Goal: Information Seeking & Learning: Find specific fact

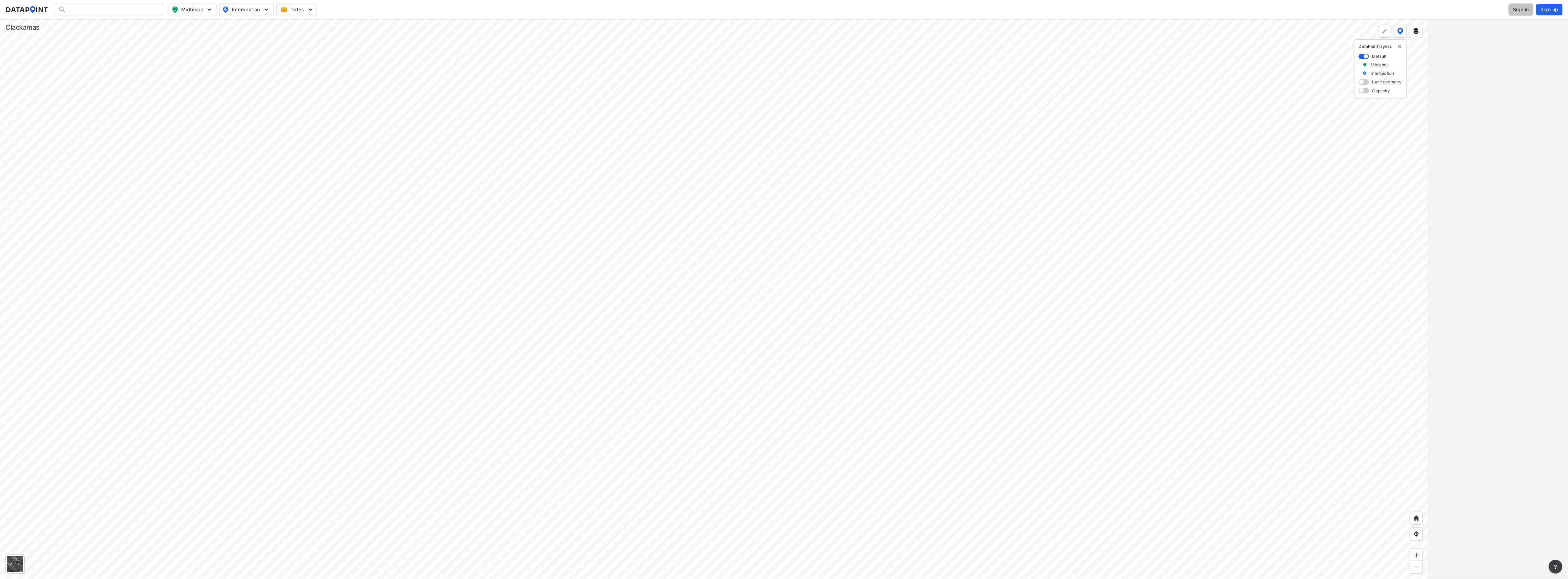
click at [1519, 11] on span "Sign in" at bounding box center [1520, 10] width 16 height 7
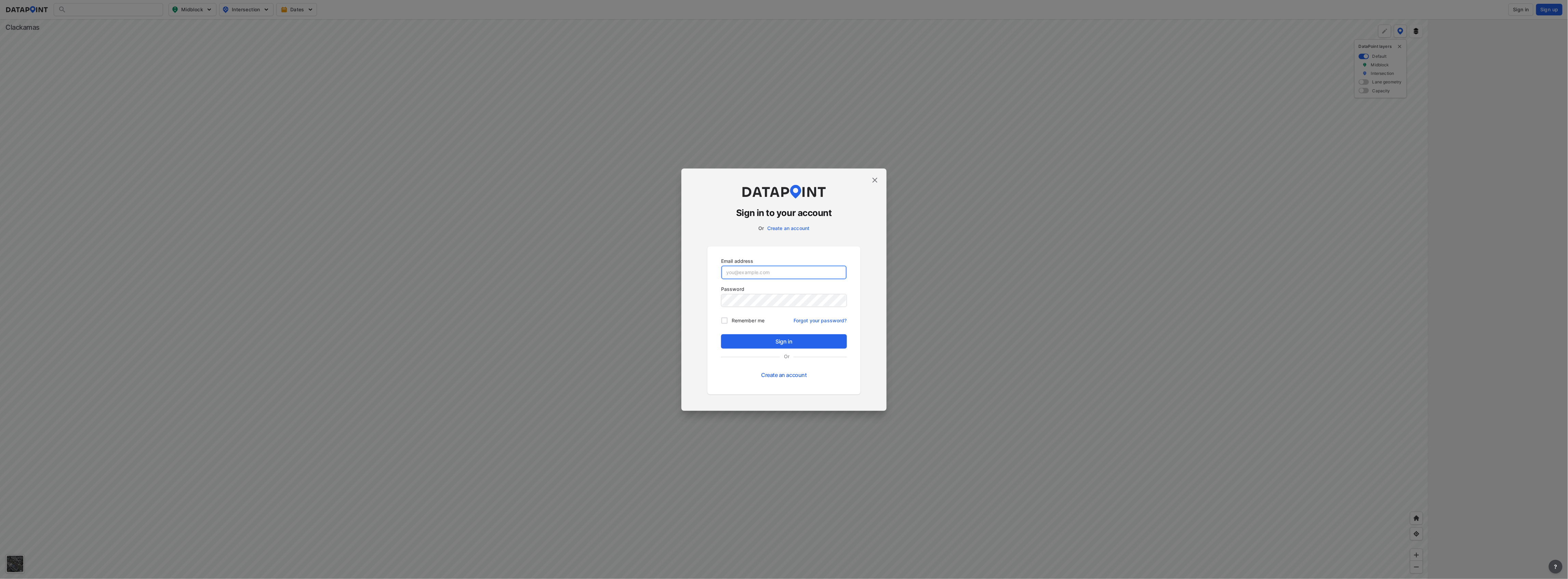
type input "[EMAIL_ADDRESS][DOMAIN_NAME]"
click at [791, 343] on span "Sign in" at bounding box center [784, 342] width 115 height 8
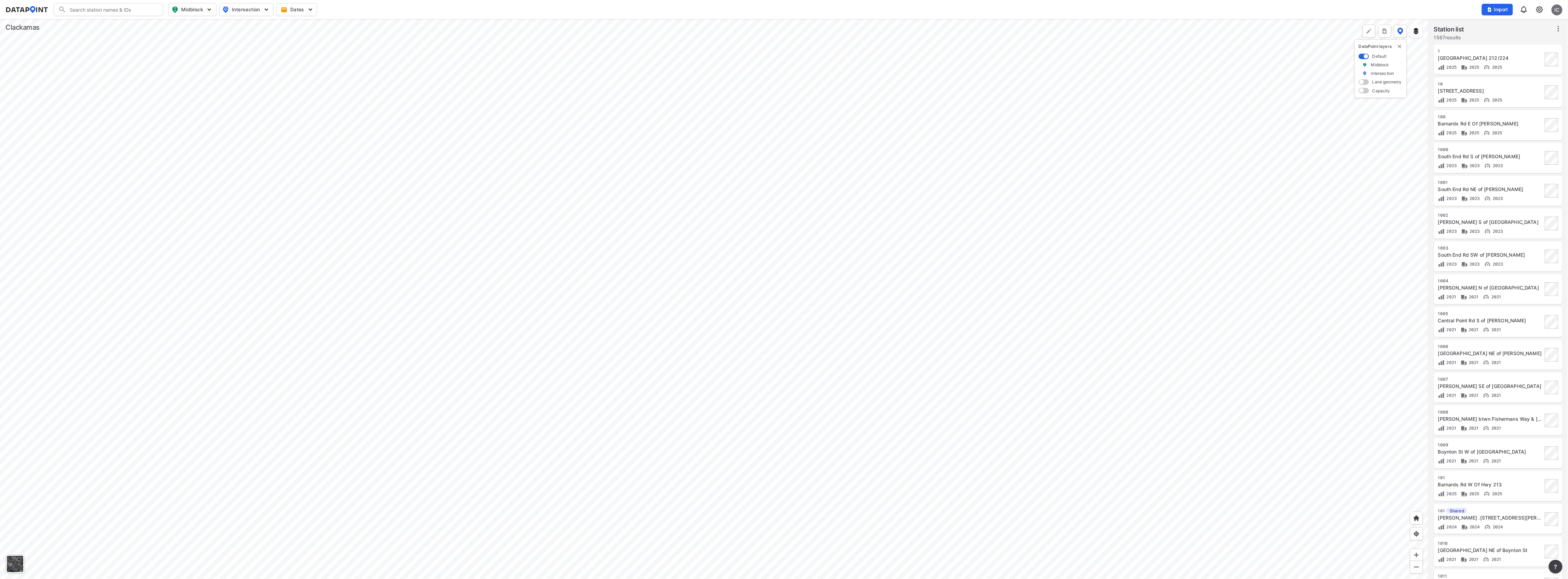
click at [880, 365] on div at bounding box center [714, 299] width 1428 height 560
click at [955, 251] on div at bounding box center [714, 299] width 1428 height 560
click at [129, 10] on input "Search" at bounding box center [112, 10] width 92 height 11
click at [139, 12] on input "[STREET_ADDRESS]" at bounding box center [107, 10] width 81 height 11
type input "[STREET_ADDRESS]"
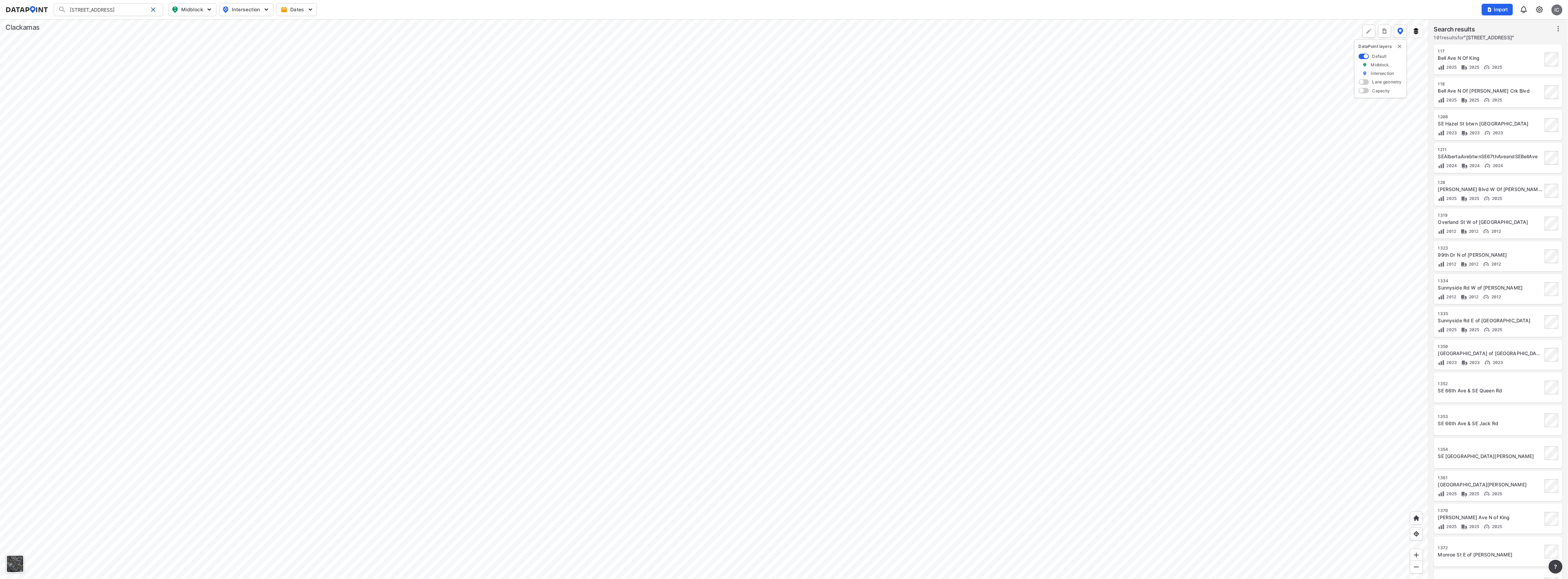
click at [139, 11] on input "[STREET_ADDRESS]" at bounding box center [107, 10] width 81 height 11
click at [61, 7] on div "[STREET_ADDRESS] Search No results There were no results found for "[STREET_ADD…" at bounding box center [108, 9] width 110 height 13
click at [894, 156] on div at bounding box center [714, 299] width 1428 height 560
click at [946, 297] on div at bounding box center [714, 299] width 1428 height 560
click at [964, 295] on div at bounding box center [714, 299] width 1428 height 560
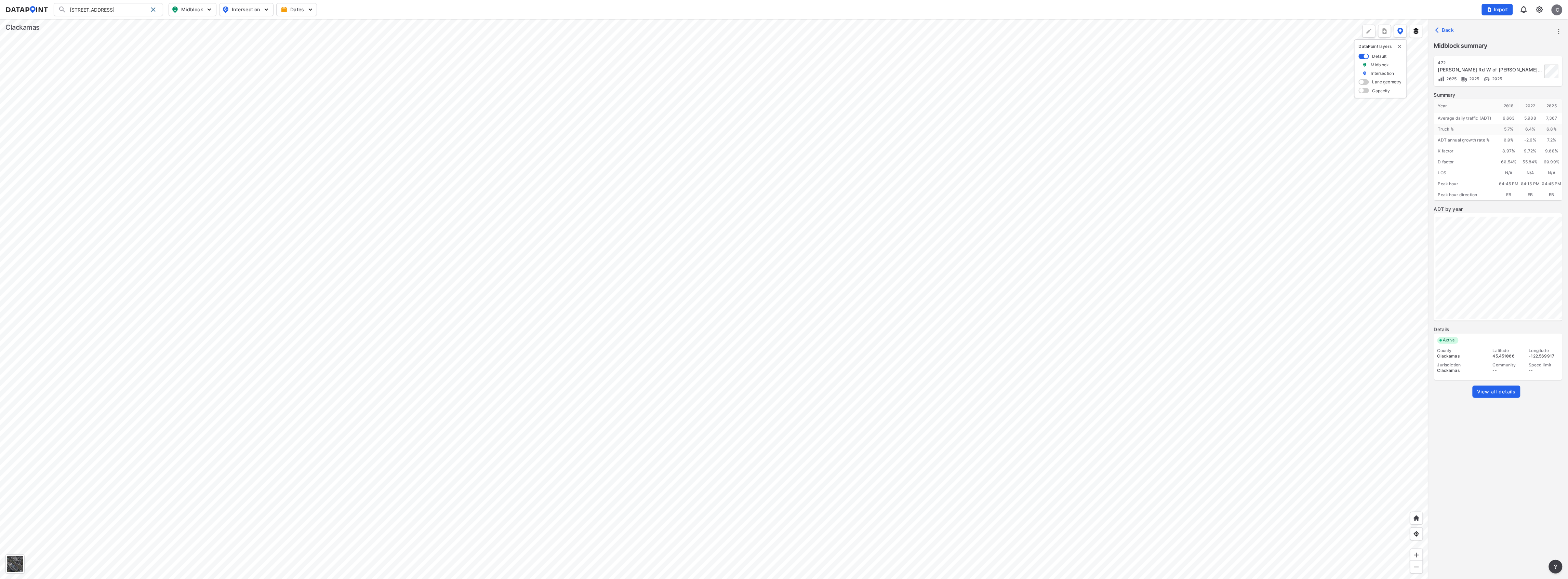
click at [993, 382] on div at bounding box center [714, 299] width 1428 height 560
click at [1071, 372] on div at bounding box center [714, 299] width 1428 height 560
click at [1145, 273] on div at bounding box center [714, 299] width 1428 height 560
click at [1178, 181] on div at bounding box center [714, 299] width 1428 height 560
click at [1143, 329] on div at bounding box center [714, 299] width 1428 height 560
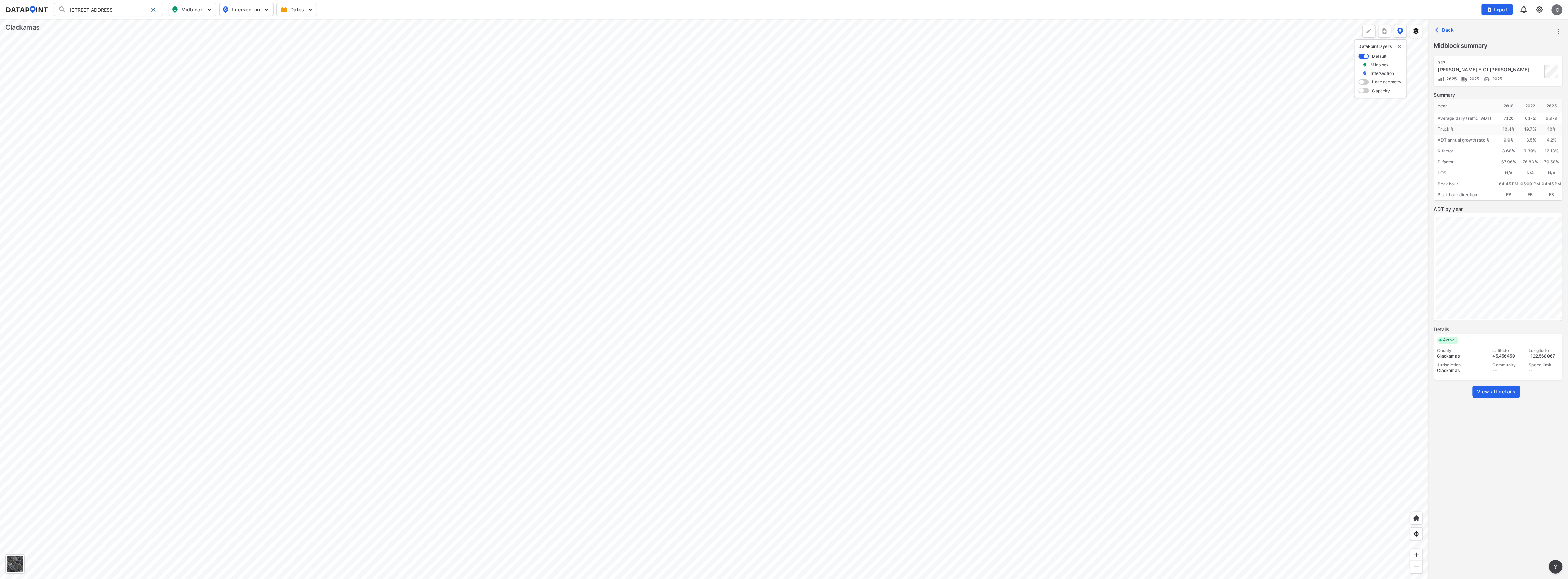
click at [1134, 338] on div at bounding box center [714, 299] width 1428 height 560
click at [1143, 330] on div at bounding box center [714, 299] width 1428 height 560
click at [1142, 329] on div at bounding box center [714, 299] width 1428 height 560
click at [1498, 389] on span "View all details" at bounding box center [1496, 392] width 39 height 7
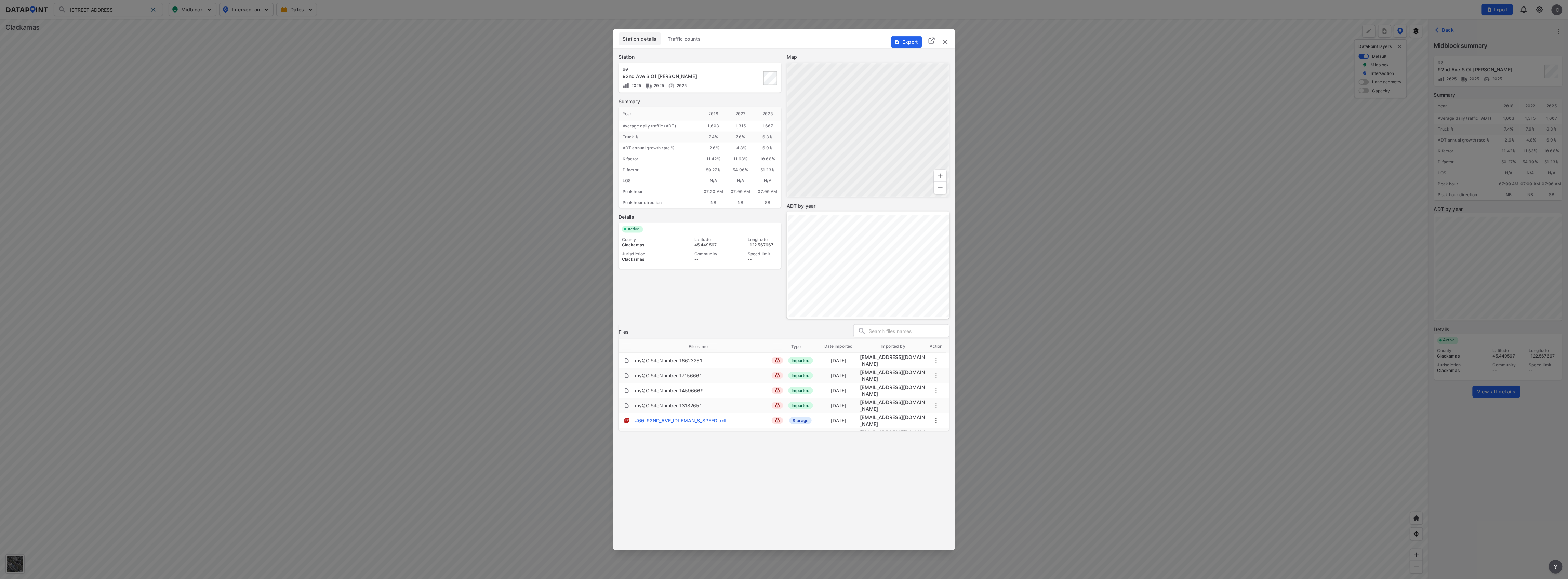
click at [689, 42] on span "Traffic counts" at bounding box center [684, 39] width 33 height 7
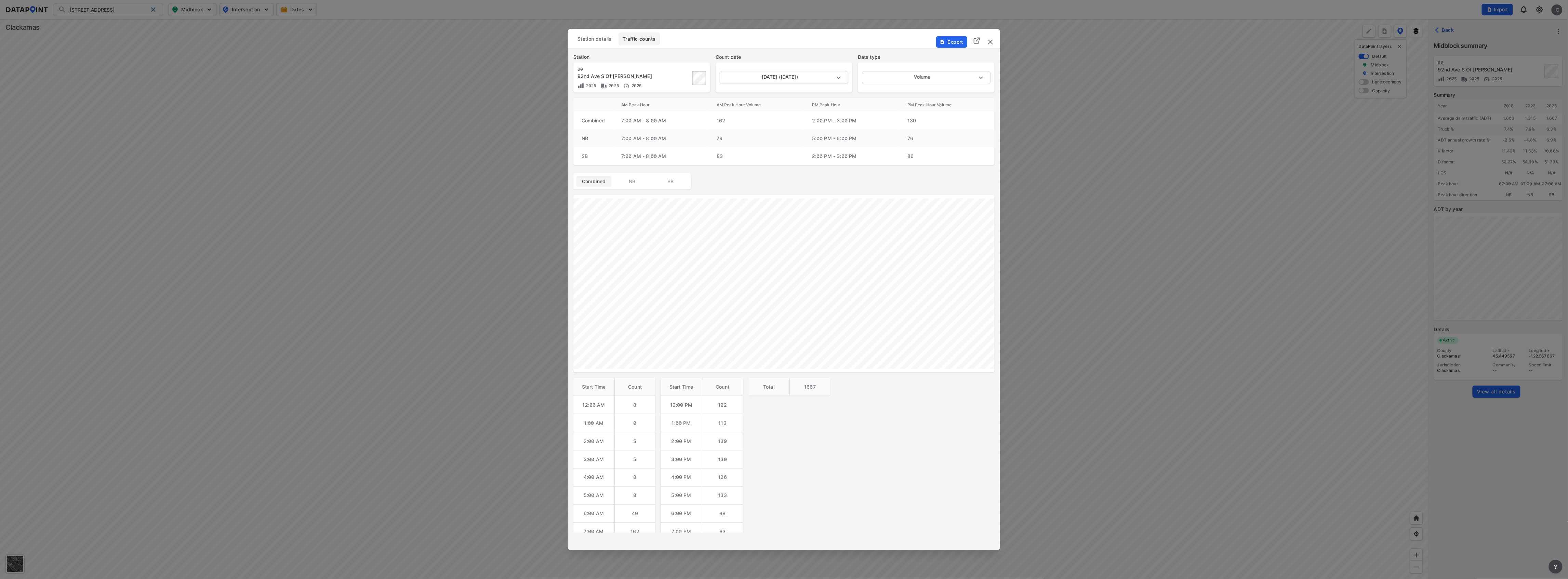
click at [598, 39] on span "Station details" at bounding box center [595, 39] width 34 height 7
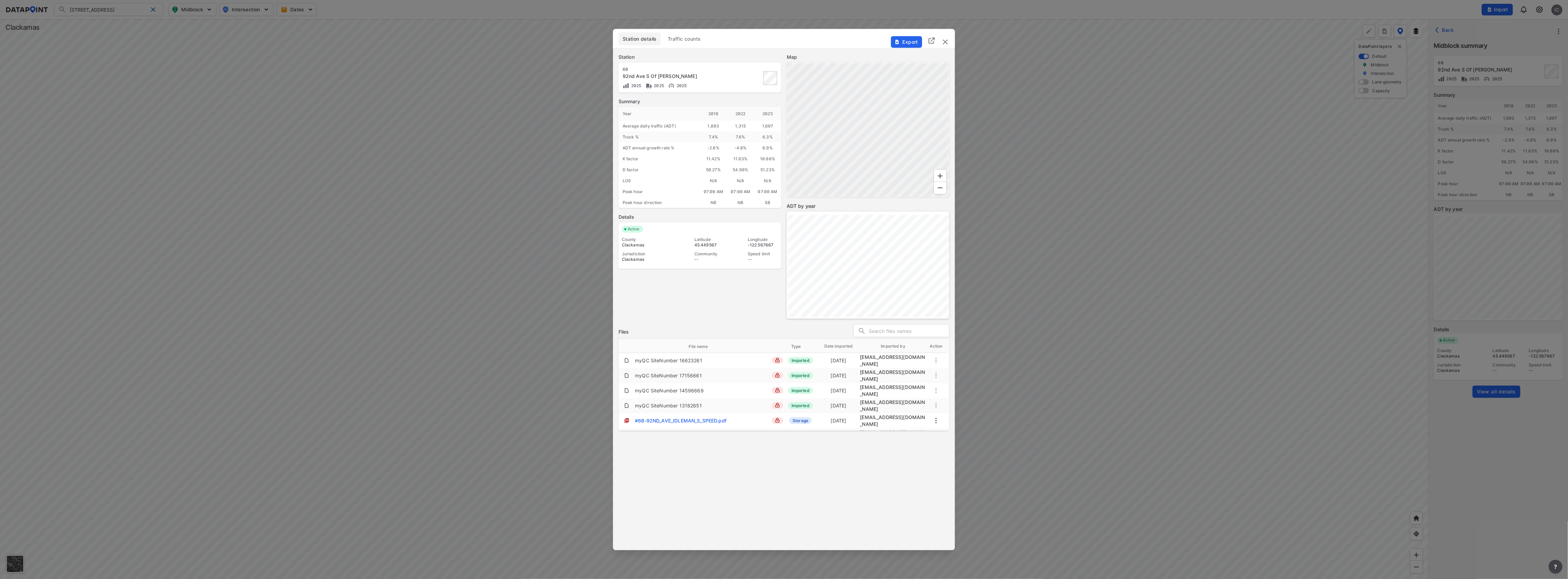
click at [905, 44] on span "Export" at bounding box center [906, 42] width 23 height 7
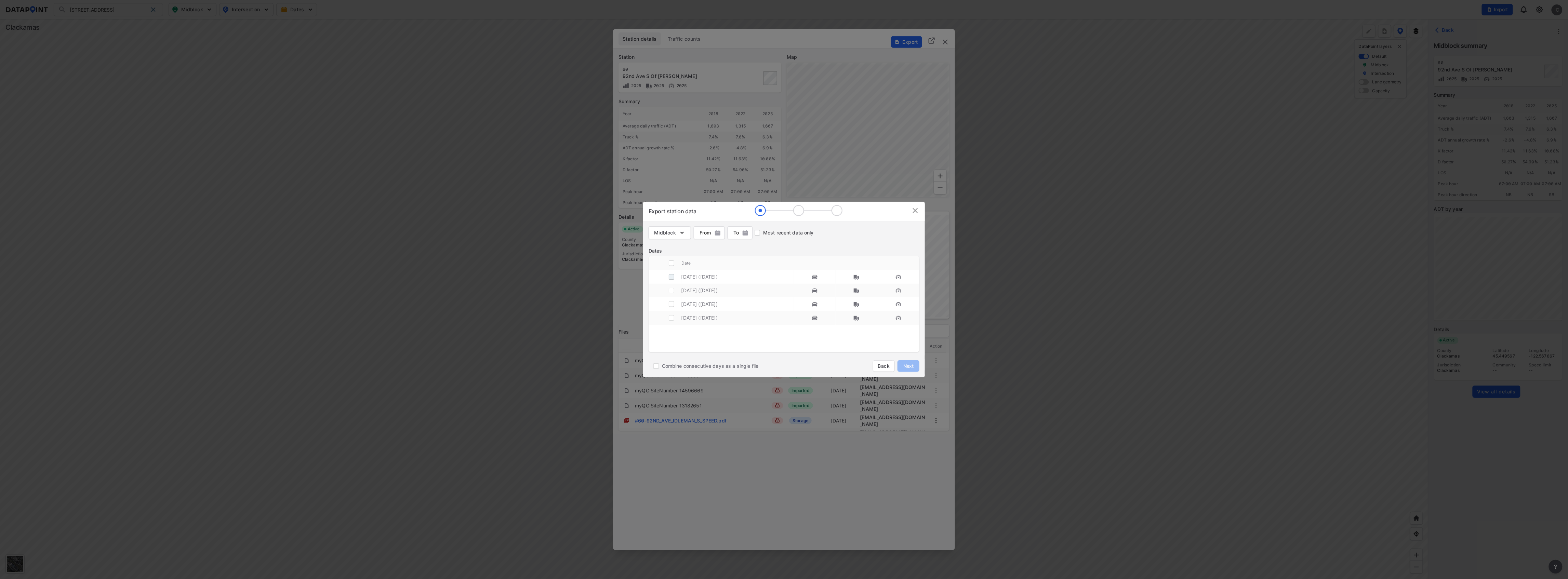
click at [673, 278] on input "decorative checkbox" at bounding box center [671, 276] width 13 height 13
checkbox input "true"
click at [909, 364] on span "Next" at bounding box center [908, 366] width 14 height 7
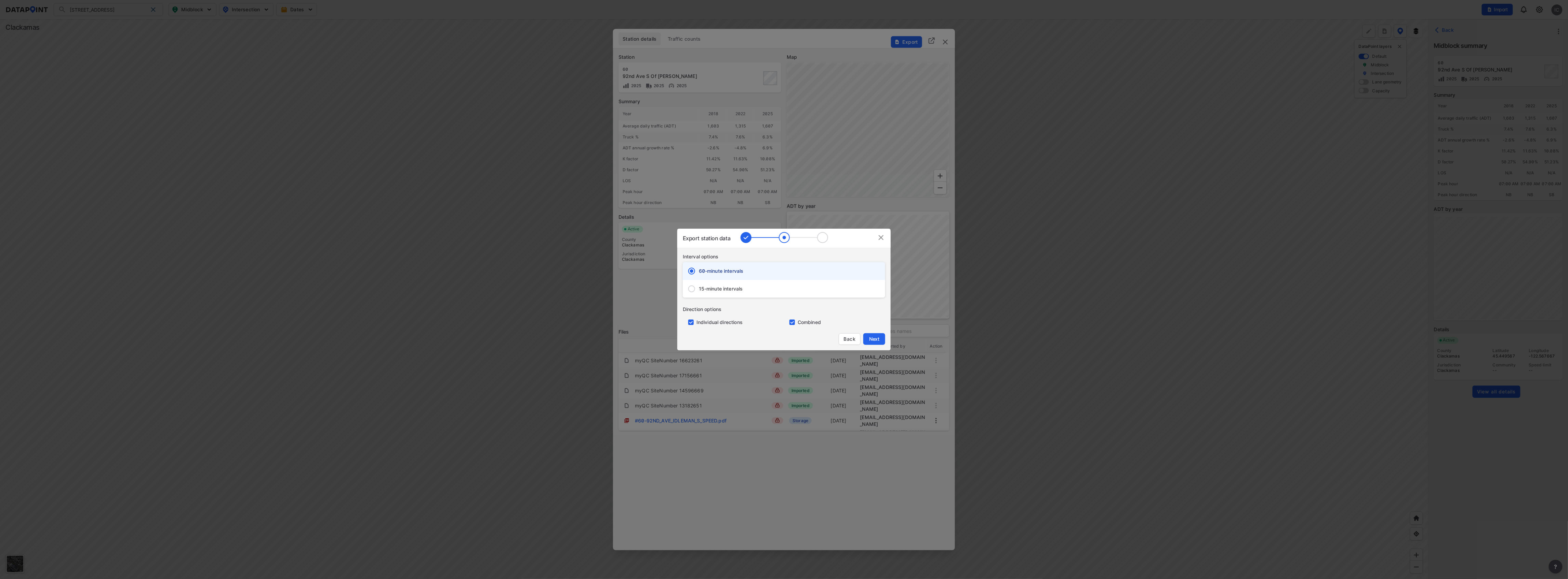
click at [714, 290] on span "15-minute intervals" at bounding box center [721, 289] width 44 height 7
click at [699, 290] on input "15-minute intervals" at bounding box center [691, 289] width 14 height 14
radio input "false"
radio input "true"
click at [875, 341] on span "Next" at bounding box center [874, 339] width 14 height 7
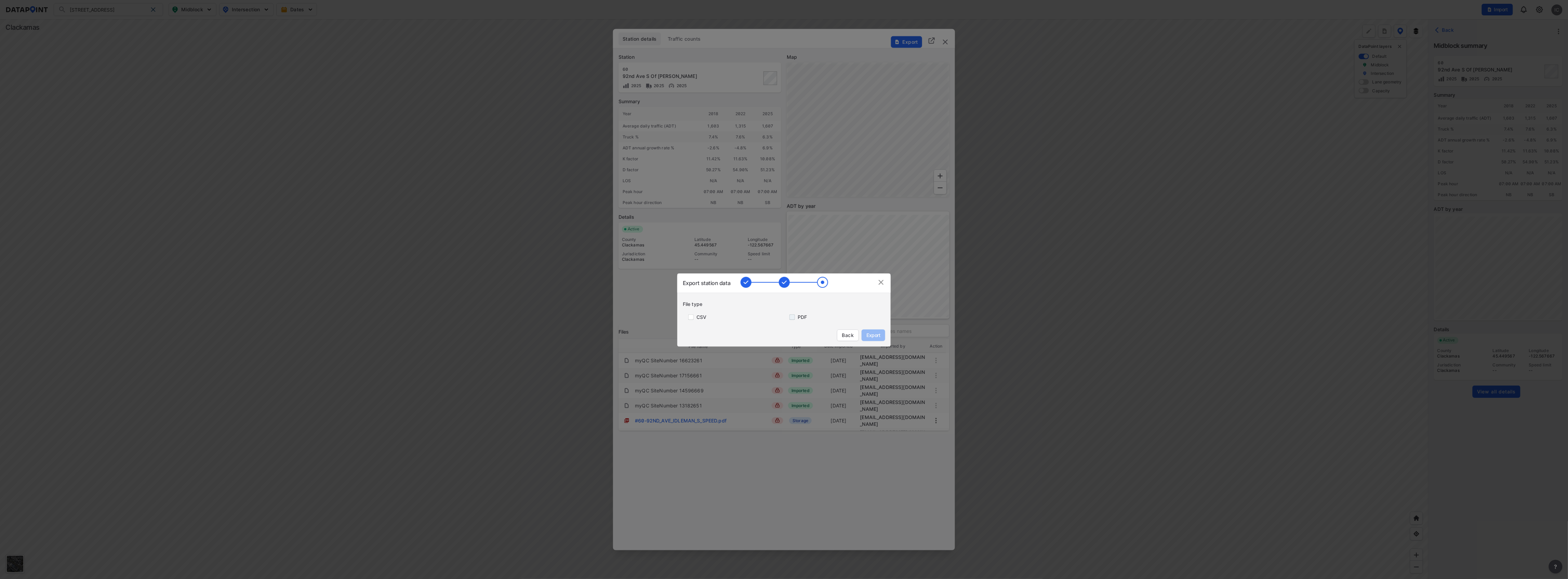
click at [793, 320] on input "primary checkbox" at bounding box center [791, 317] width 14 height 6
checkbox input "true"
click at [877, 336] on span "Export" at bounding box center [873, 336] width 15 height 7
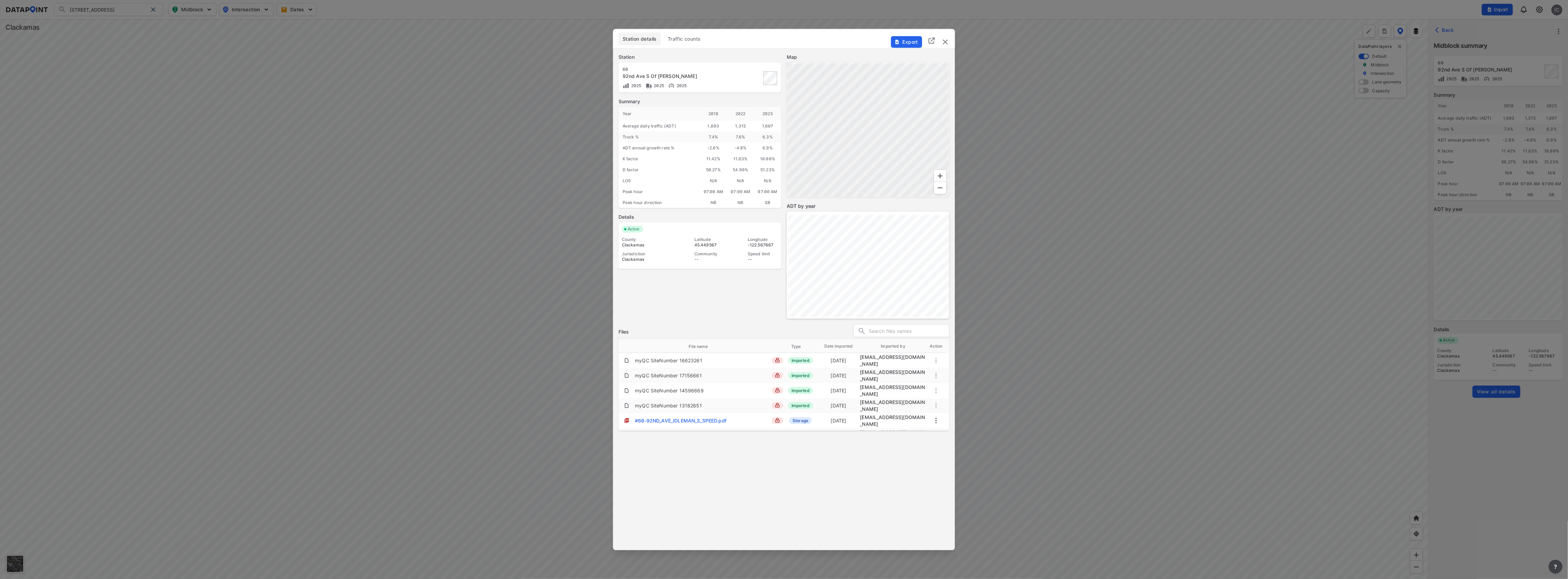
click at [688, 37] on span "Traffic counts" at bounding box center [684, 39] width 33 height 7
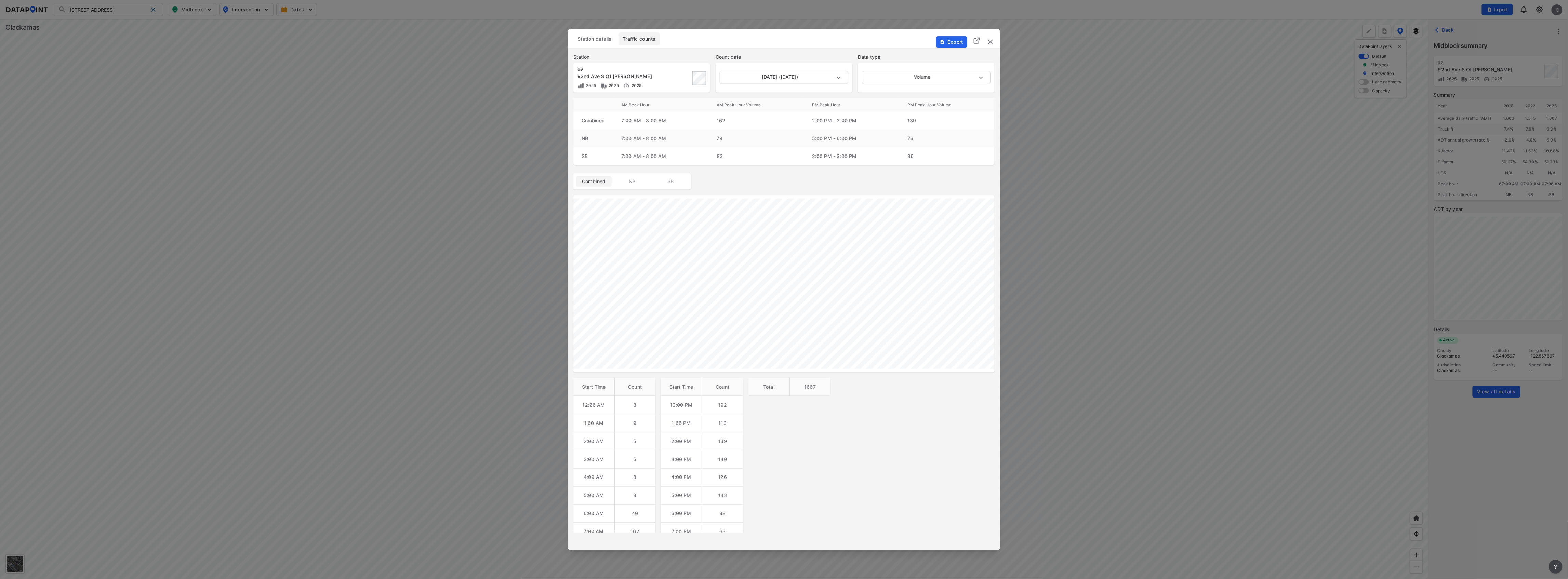
click at [668, 142] on td "7:00 AM - 8:00 AM" at bounding box center [660, 139] width 95 height 18
drag, startPoint x: 844, startPoint y: 136, endPoint x: 931, endPoint y: 136, distance: 87.0
click at [931, 136] on tr "NB 7:00 AM - 8:00 AM 79 5:00 PM - 6:00 PM 76" at bounding box center [784, 139] width 421 height 18
click at [598, 44] on button "Station details" at bounding box center [595, 39] width 43 height 13
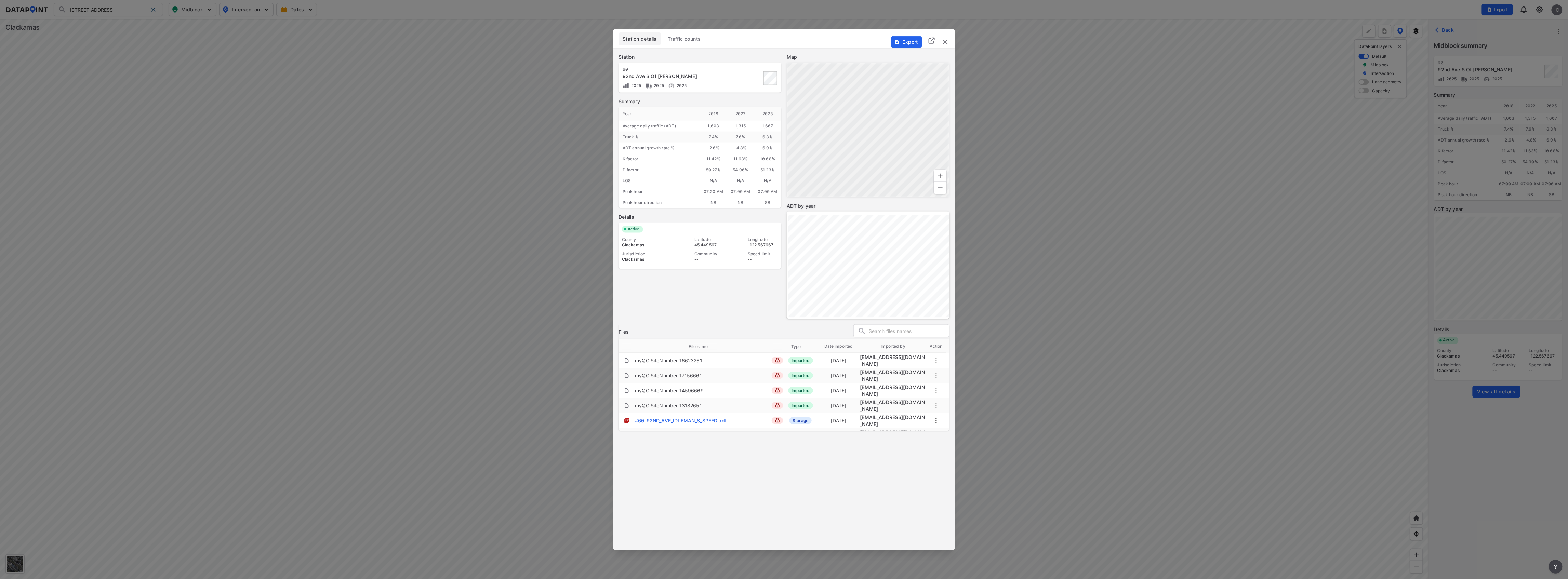
click at [682, 44] on button "Traffic counts" at bounding box center [684, 39] width 41 height 13
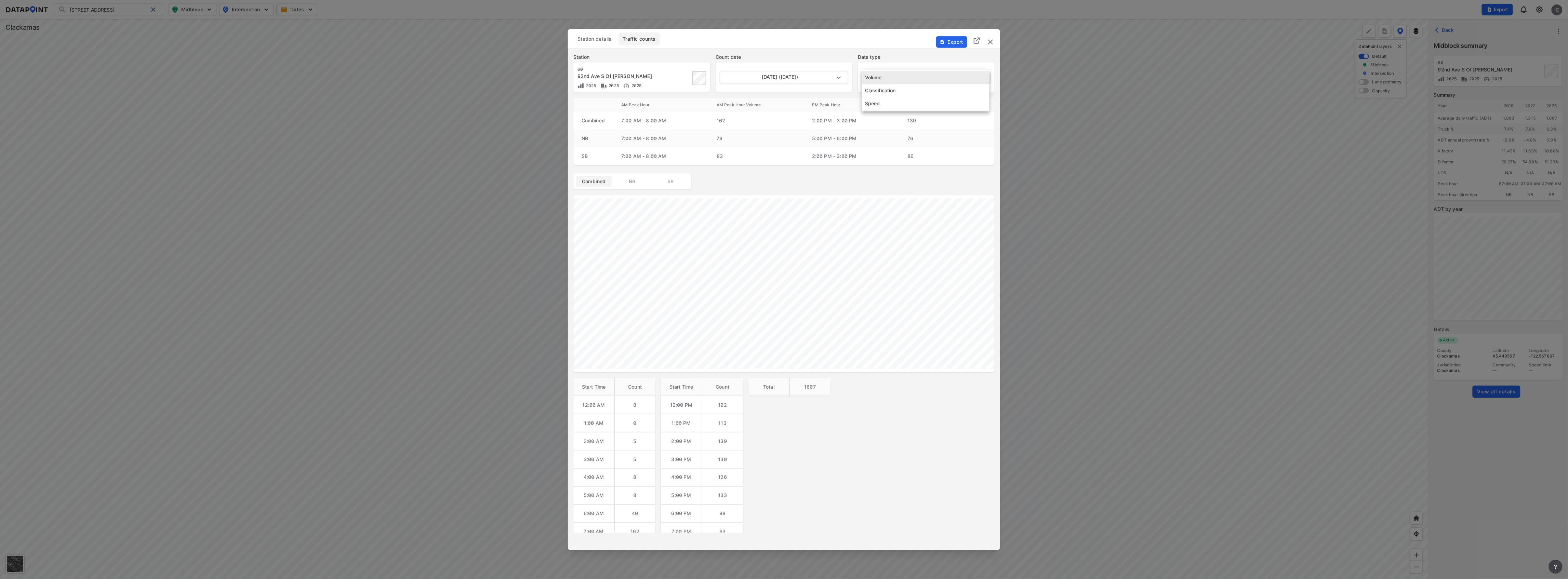
click at [885, 74] on body "[STREET_ADDRESS] Search No results There were no results found for "[STREET_ADD…" at bounding box center [784, 290] width 1568 height 579
click at [885, 74] on li "Volume" at bounding box center [925, 77] width 128 height 13
click at [600, 37] on span "Station details" at bounding box center [595, 39] width 34 height 7
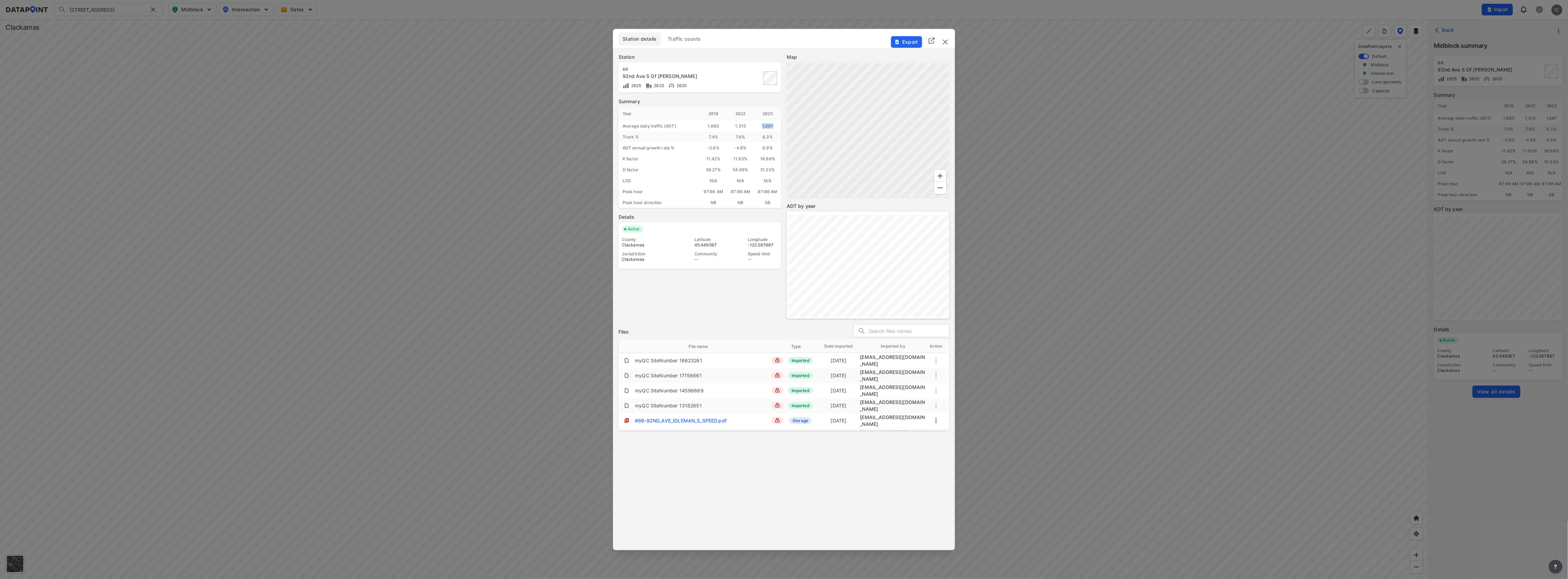
drag, startPoint x: 762, startPoint y: 125, endPoint x: 775, endPoint y: 125, distance: 13.0
click at [775, 125] on div "1,607" at bounding box center [767, 126] width 27 height 11
click at [688, 38] on span "Traffic counts" at bounding box center [684, 39] width 33 height 7
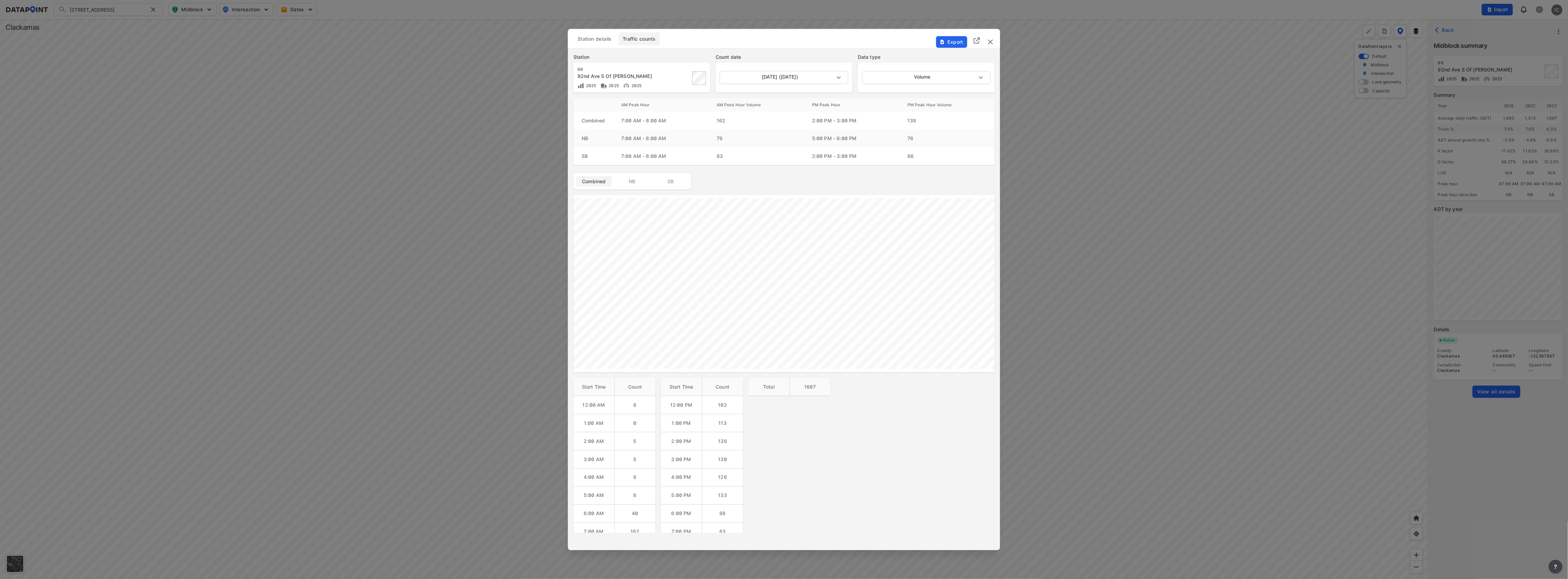
click at [702, 136] on td "7:00 AM - 8:00 AM" at bounding box center [660, 139] width 95 height 18
click at [706, 148] on td "7:00 AM - 8:00 AM" at bounding box center [660, 156] width 95 height 18
click at [675, 152] on td "7:00 AM - 8:00 AM" at bounding box center [660, 156] width 95 height 18
click at [640, 181] on span "NB" at bounding box center [632, 181] width 28 height 7
click at [671, 183] on span "SB" at bounding box center [671, 181] width 28 height 7
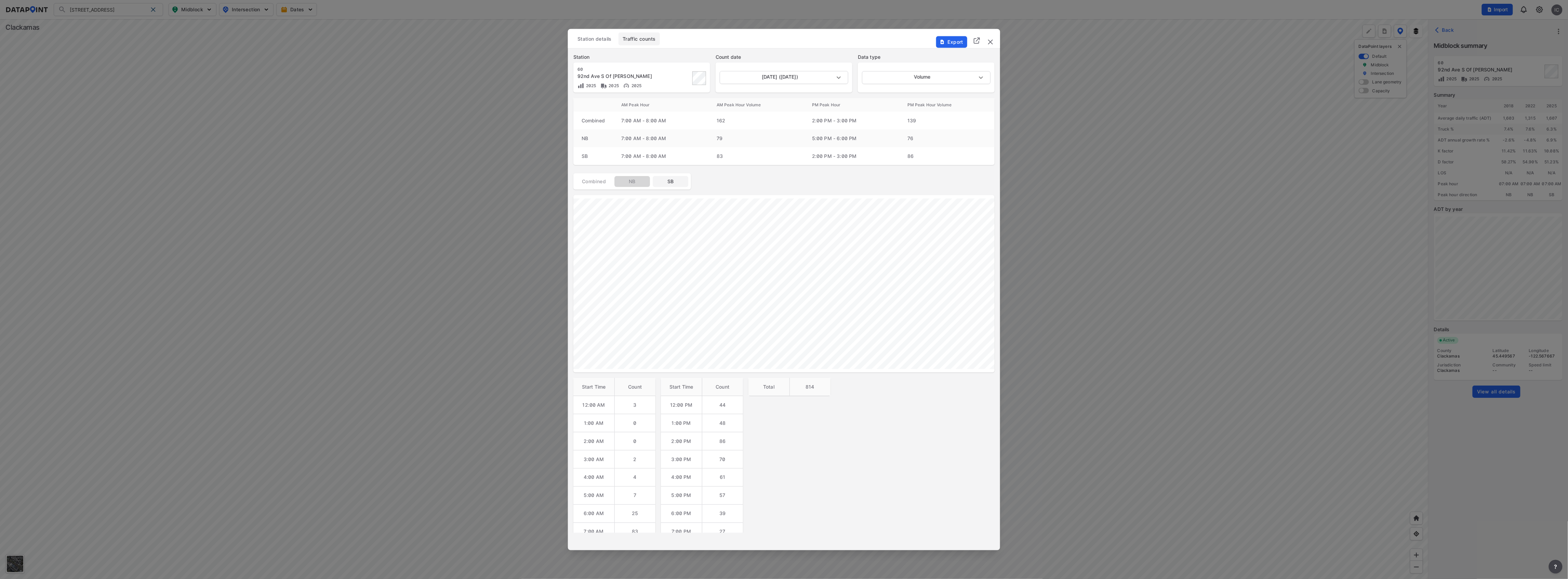
click at [636, 183] on span "NB" at bounding box center [632, 181] width 28 height 7
click at [935, 78] on body "[STREET_ADDRESS] Search No results There were no results found for "[STREET_ADD…" at bounding box center [784, 290] width 1568 height 579
click at [932, 100] on li "Speed" at bounding box center [925, 103] width 128 height 13
click at [907, 81] on body "[STREET_ADDRESS] Search No results There were no results found for "[STREET_ADD…" at bounding box center [784, 290] width 1568 height 579
click at [914, 65] on li "Classification" at bounding box center [925, 64] width 128 height 13
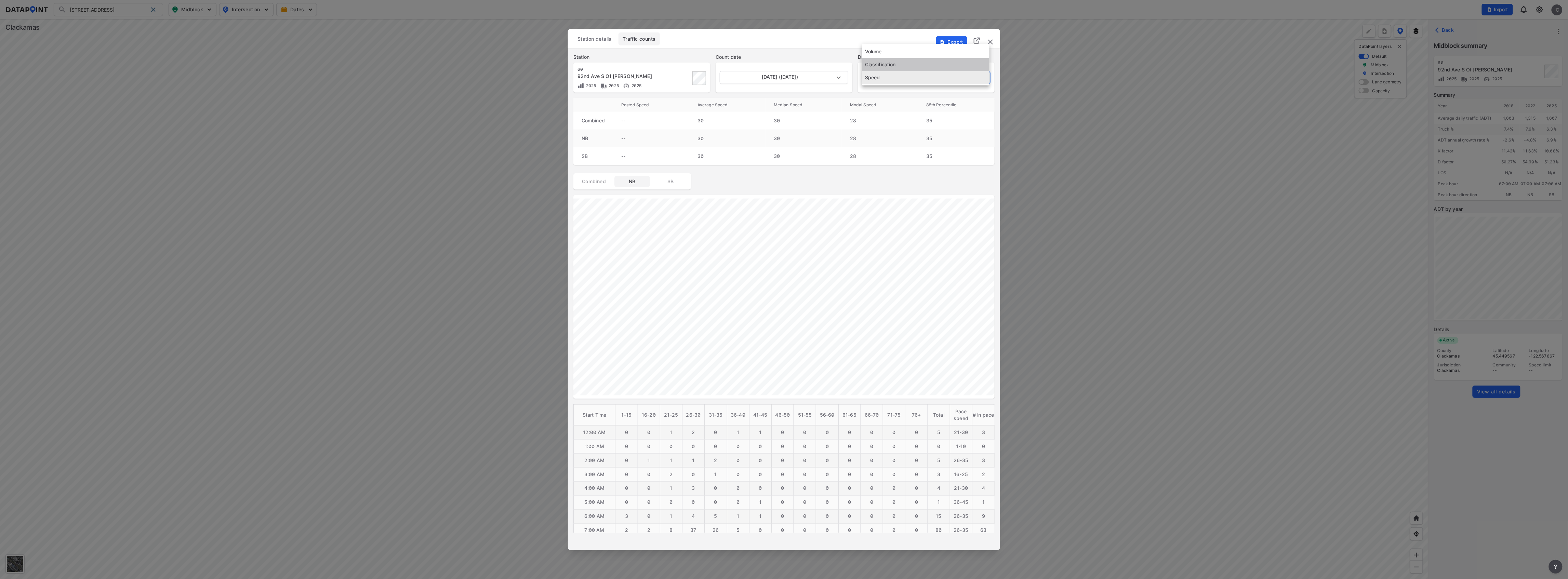
type input "Classification"
click at [844, 34] on div "Station details Traffic counts" at bounding box center [784, 39] width 421 height 13
drag, startPoint x: 860, startPoint y: 41, endPoint x: 1096, endPoint y: 41, distance: 236.0
click at [1096, 41] on div "Station details Traffic counts Export Station [GEOGRAPHIC_DATA] S Of [PERSON_NA…" at bounding box center [784, 290] width 1568 height 579
click at [842, 80] on body "[STREET_ADDRESS] Search No results There were no results found for "[STREET_ADD…" at bounding box center [784, 290] width 1568 height 579
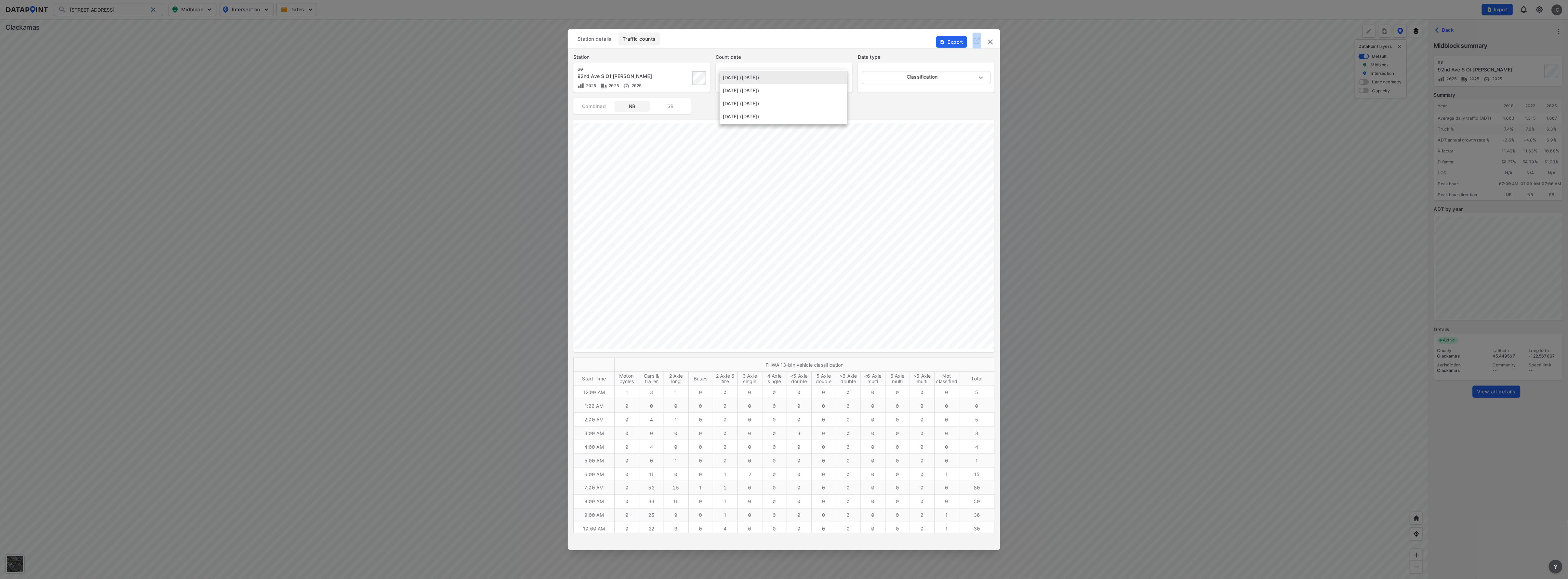
click at [837, 93] on li "[DATE] ([DATE])" at bounding box center [783, 90] width 128 height 13
type input "[DATE]"
click at [639, 41] on span "Traffic counts" at bounding box center [639, 39] width 33 height 7
click at [600, 42] on span "Station details" at bounding box center [595, 39] width 34 height 7
